Goal: Find specific page/section

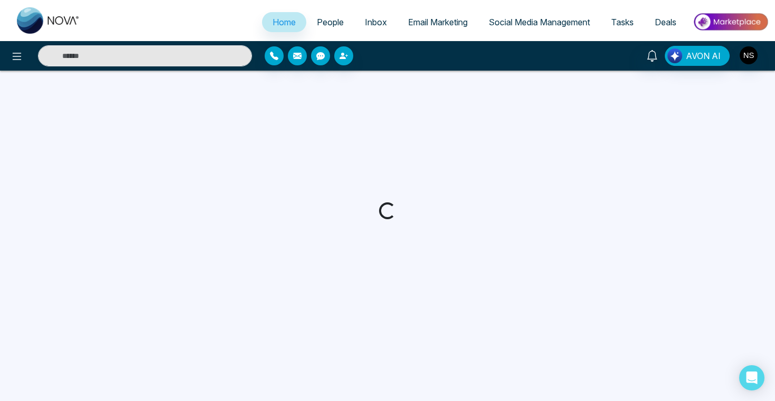
select select "*"
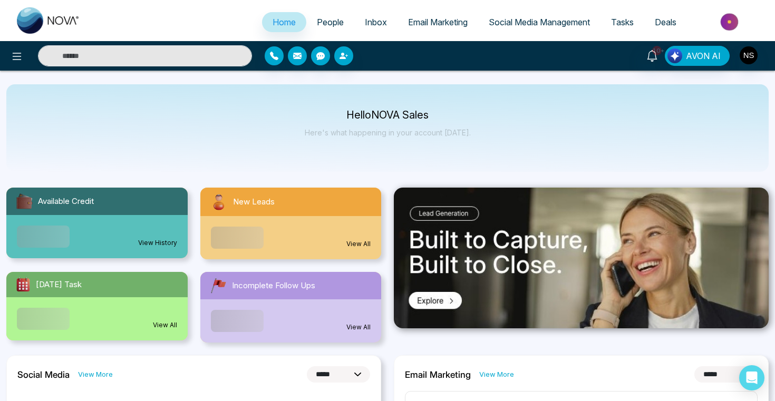
click at [314, 29] on link "People" at bounding box center [330, 22] width 48 height 20
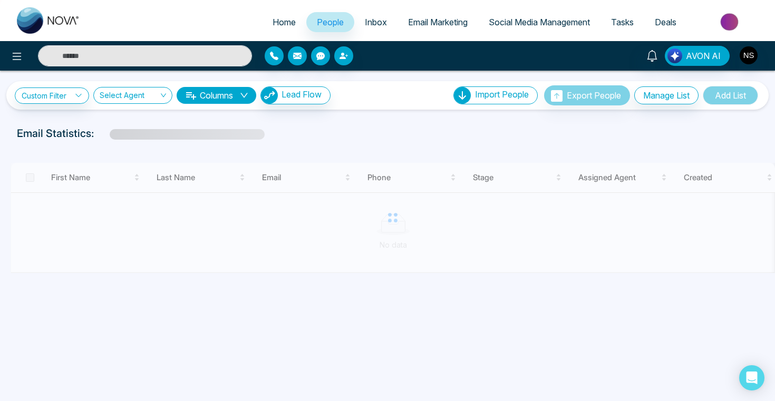
click at [278, 21] on span "Home" at bounding box center [283, 22] width 23 height 11
select select "*"
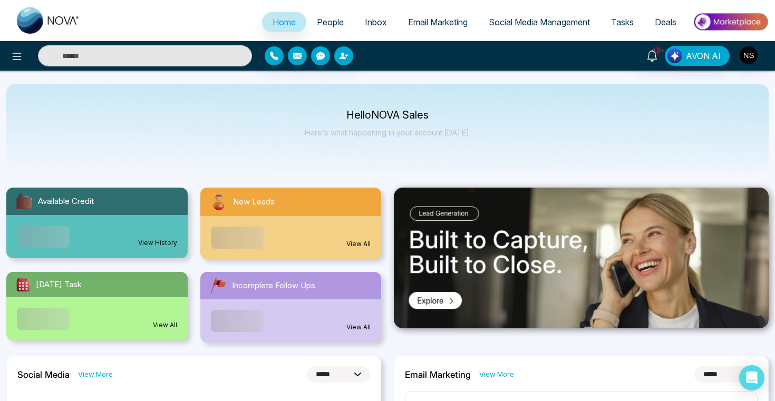
click at [326, 22] on span "People" at bounding box center [330, 22] width 27 height 11
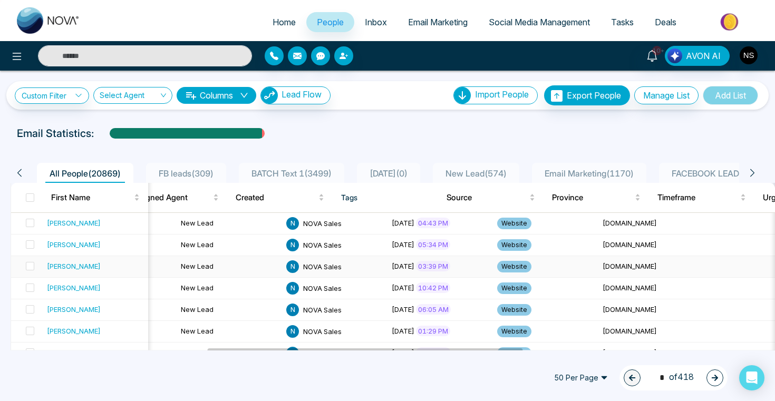
scroll to position [0, 292]
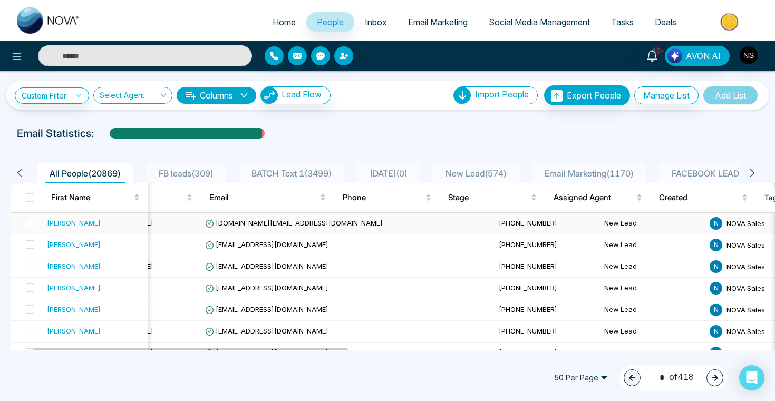
click at [270, 225] on span "[DOMAIN_NAME][EMAIL_ADDRESS][DOMAIN_NAME]" at bounding box center [294, 223] width 178 height 8
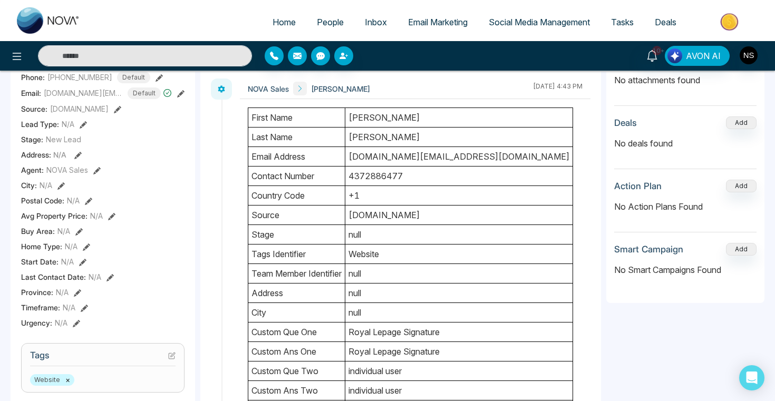
drag, startPoint x: 352, startPoint y: 116, endPoint x: 407, endPoint y: 134, distance: 58.2
click at [407, 135] on tbody "first name [PERSON_NAME] last name [PERSON_NAME] email address [DOMAIN_NAME][EM…" at bounding box center [410, 312] width 325 height 409
click at [407, 134] on td "[PERSON_NAME]" at bounding box center [459, 137] width 228 height 19
drag, startPoint x: 352, startPoint y: 117, endPoint x: 384, endPoint y: 117, distance: 31.6
click at [384, 117] on td "[PERSON_NAME]" at bounding box center [459, 117] width 228 height 19
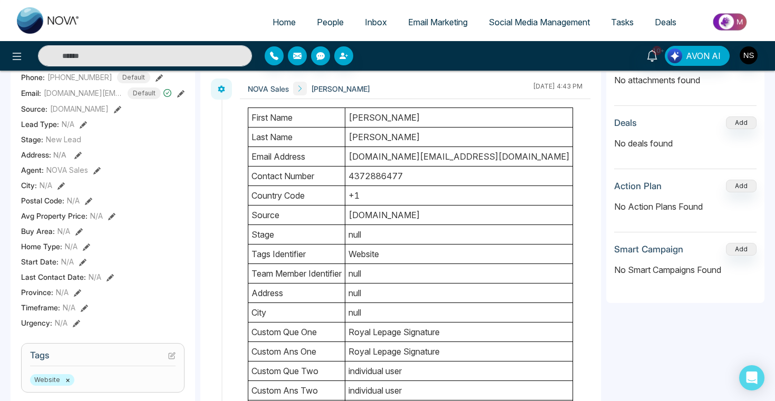
drag, startPoint x: 352, startPoint y: 156, endPoint x: 449, endPoint y: 160, distance: 97.0
click at [449, 160] on td "[DOMAIN_NAME][EMAIL_ADDRESS][DOMAIN_NAME]" at bounding box center [459, 156] width 228 height 19
